Goal: Transaction & Acquisition: Purchase product/service

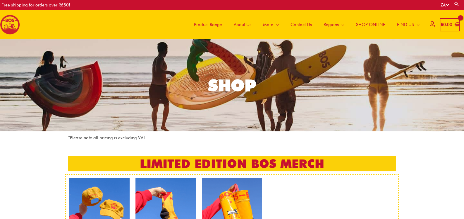
click at [371, 24] on span "SHOP ONLINE" at bounding box center [370, 25] width 29 height 18
click at [362, 25] on span "SHOP ONLINE" at bounding box center [370, 25] width 29 height 18
click at [430, 25] on icon at bounding box center [432, 24] width 5 height 4
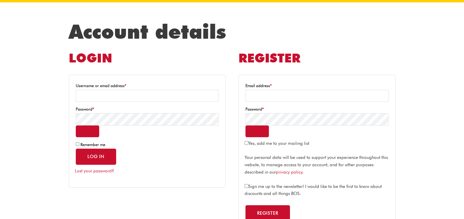
scroll to position [97, 0]
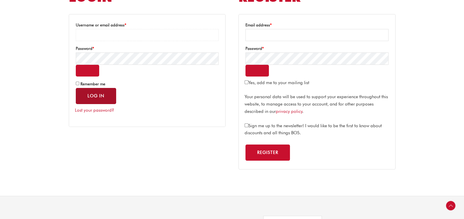
type input "**********"
click at [95, 94] on button "Log in" at bounding box center [96, 96] width 40 height 16
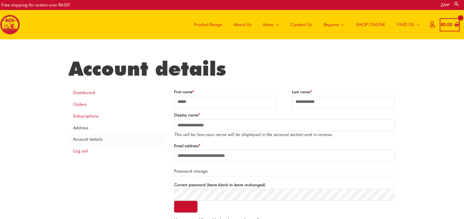
click at [81, 128] on link "Address" at bounding box center [118, 128] width 98 height 12
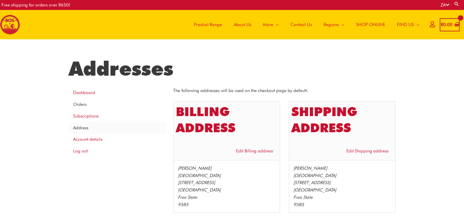
click at [80, 105] on link "Orders" at bounding box center [118, 105] width 98 height 12
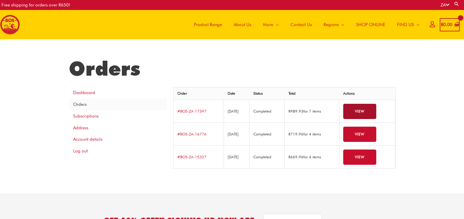
click at [370, 109] on link "View" at bounding box center [359, 112] width 33 height 16
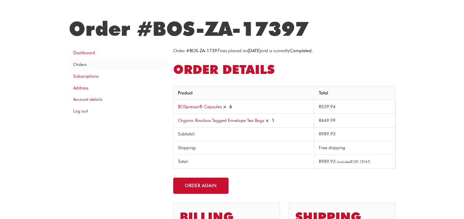
scroll to position [49, 0]
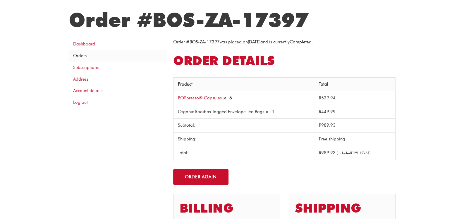
click at [239, 111] on link "Organic Rooibos Tagged Envelope Tea Bags" at bounding box center [221, 111] width 86 height 5
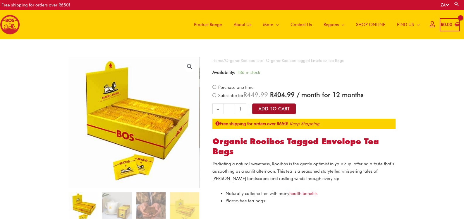
click at [288, 107] on button "Add to Cart" at bounding box center [274, 108] width 44 height 11
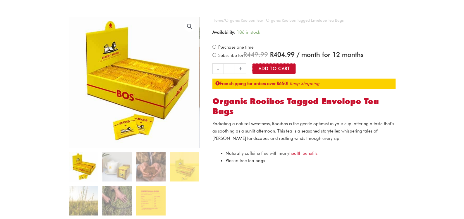
scroll to position [49, 0]
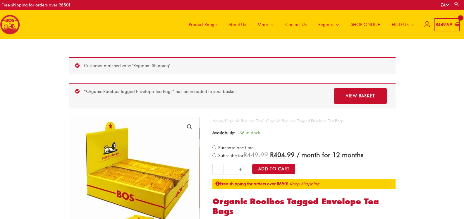
click at [425, 24] on icon at bounding box center [427, 24] width 5 height 4
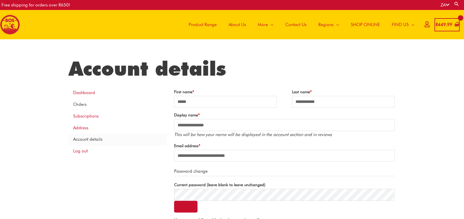
click at [78, 105] on link "Orders" at bounding box center [118, 105] width 98 height 12
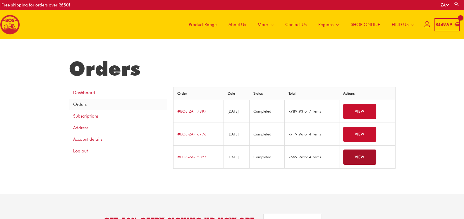
click at [363, 158] on link "View" at bounding box center [359, 157] width 33 height 16
click at [368, 110] on link "View" at bounding box center [359, 112] width 33 height 16
click at [366, 162] on link "View" at bounding box center [359, 157] width 33 height 16
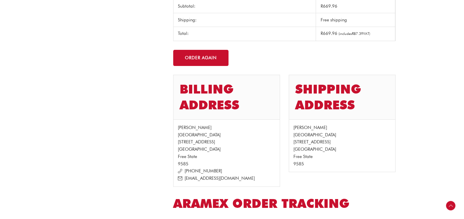
scroll to position [97, 0]
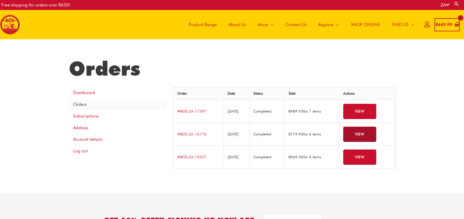
click at [371, 135] on link "View" at bounding box center [359, 134] width 33 height 16
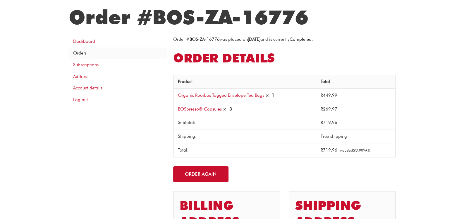
scroll to position [49, 0]
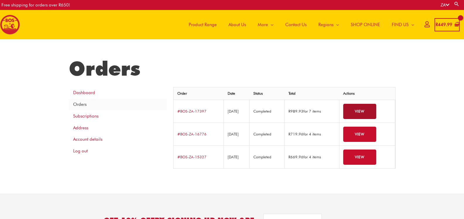
click at [367, 109] on link "View" at bounding box center [359, 112] width 33 height 16
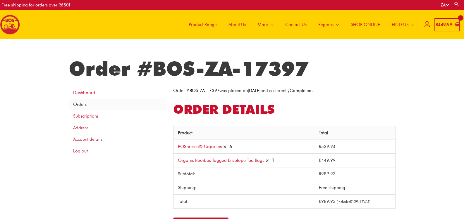
click at [181, 25] on div "Product Range About Us More Menu Toggle The Magic of Rooibos Make it BOS Recipe…" at bounding box center [299, 24] width 242 height 29
click at [200, 25] on span "Product Range" at bounding box center [203, 25] width 28 height 18
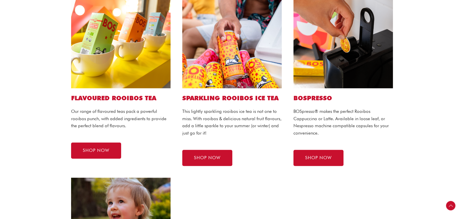
scroll to position [390, 0]
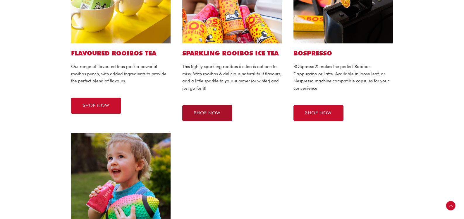
click at [217, 111] on span "SHOP NOW" at bounding box center [207, 113] width 27 height 4
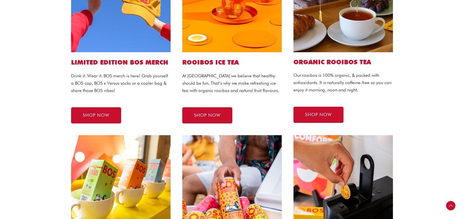
scroll to position [195, 0]
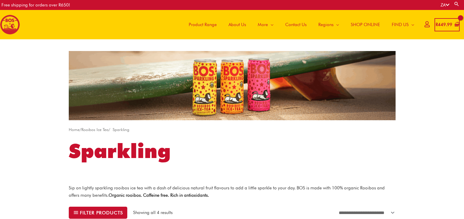
scroll to position [97, 0]
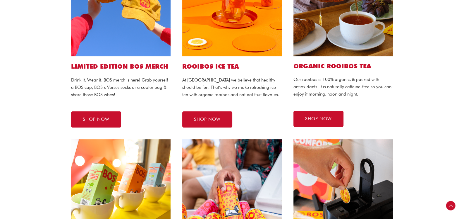
scroll to position [146, 0]
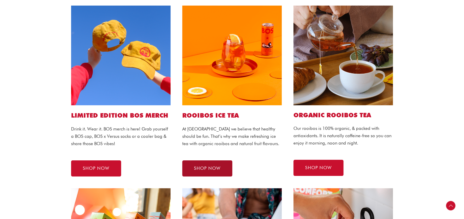
click at [209, 168] on span "SHOP NOW" at bounding box center [207, 168] width 27 height 4
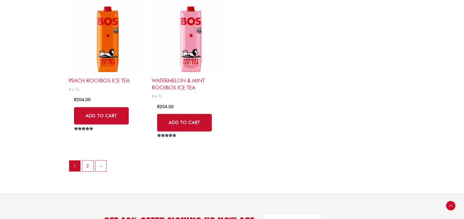
scroll to position [1317, 0]
click at [88, 166] on link "2" at bounding box center [87, 166] width 11 height 12
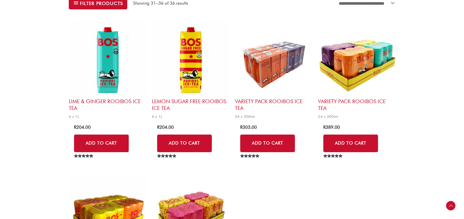
scroll to position [195, 0]
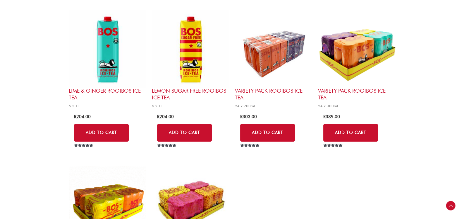
click at [120, 90] on h2 "Lime & Ginger Rooibos Ice Tea" at bounding box center [107, 94] width 77 height 14
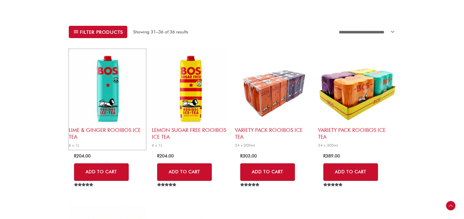
scroll to position [146, 0]
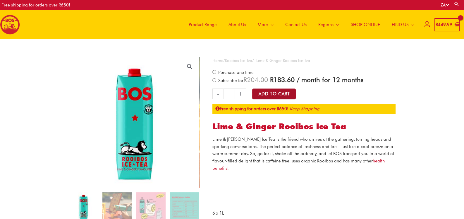
click at [282, 93] on button "Add to Cart" at bounding box center [274, 93] width 44 height 11
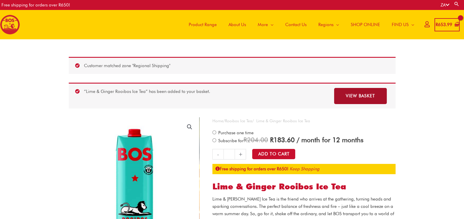
click at [360, 94] on link "View basket" at bounding box center [360, 96] width 53 height 16
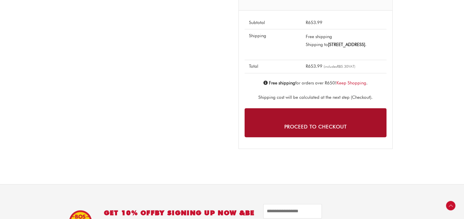
scroll to position [244, 0]
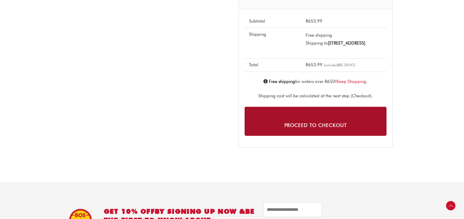
click at [317, 126] on link "Proceed to checkout" at bounding box center [316, 121] width 142 height 29
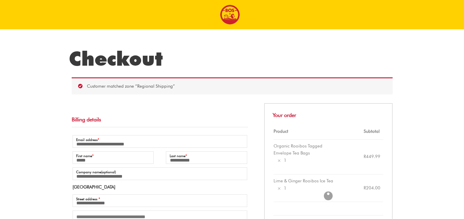
select select "**"
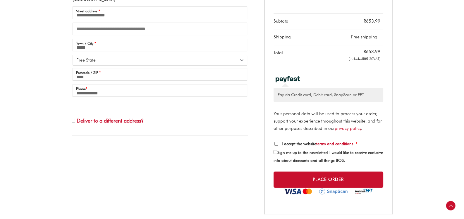
scroll to position [244, 0]
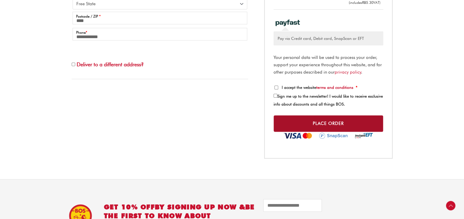
click at [373, 119] on button "Place order" at bounding box center [329, 123] width 110 height 17
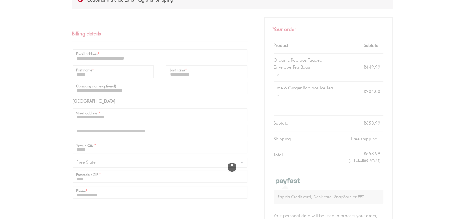
scroll to position [49, 0]
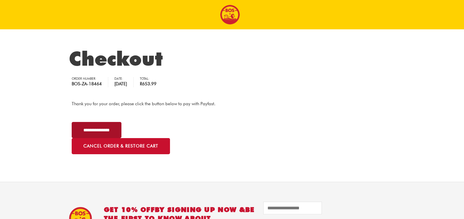
click at [94, 128] on input "**********" at bounding box center [97, 130] width 50 height 16
